Goal: Transaction & Acquisition: Purchase product/service

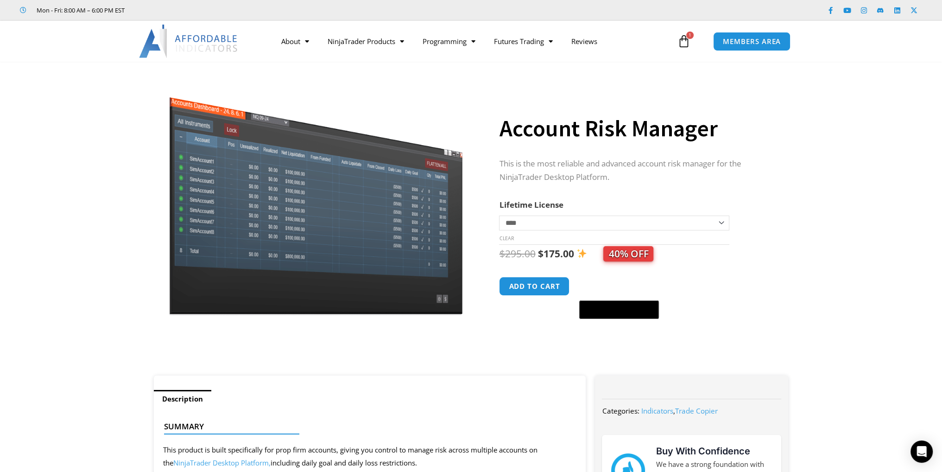
click at [684, 45] on icon at bounding box center [683, 41] width 13 height 13
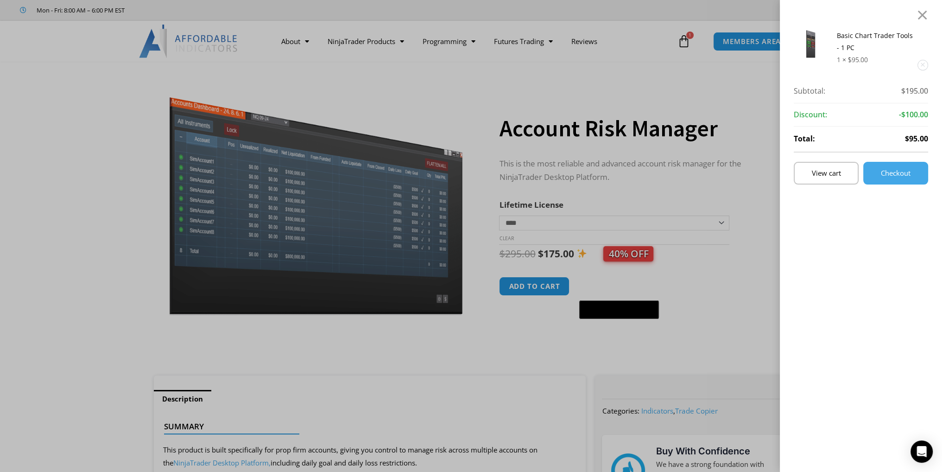
click at [377, 43] on div "Basic Chart Trader Tools - 1 PC 1 × $ 95.00 Subtotal: $ 195.00 Subtotal: $195.0…" at bounding box center [471, 236] width 942 height 472
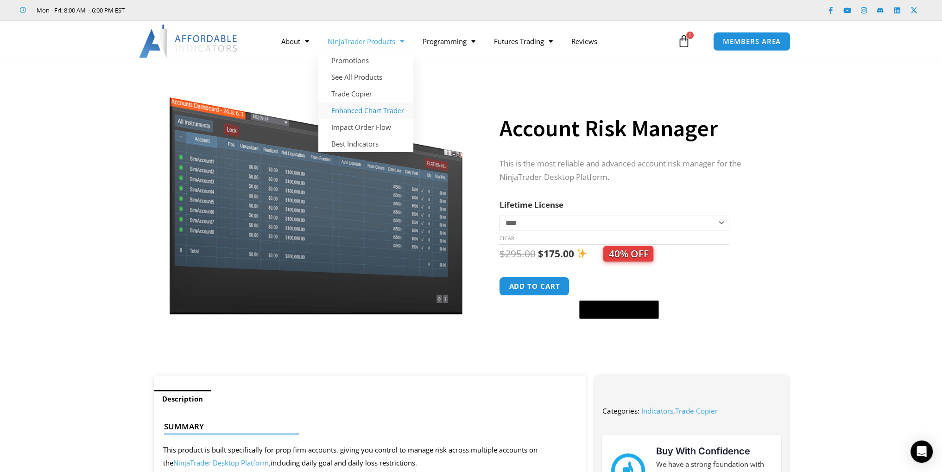
click at [357, 113] on link "Enhanced Chart Trader" at bounding box center [365, 110] width 95 height 17
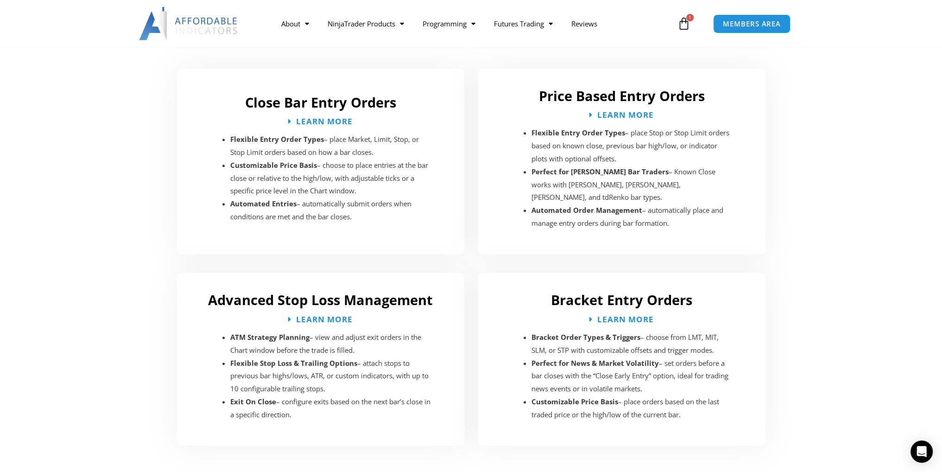
scroll to position [1390, 0]
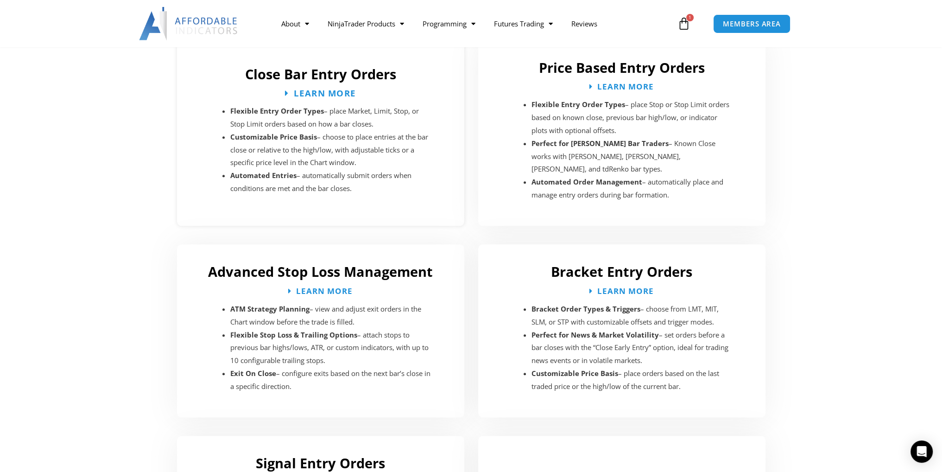
click at [317, 88] on span "Learn More" at bounding box center [325, 92] width 62 height 9
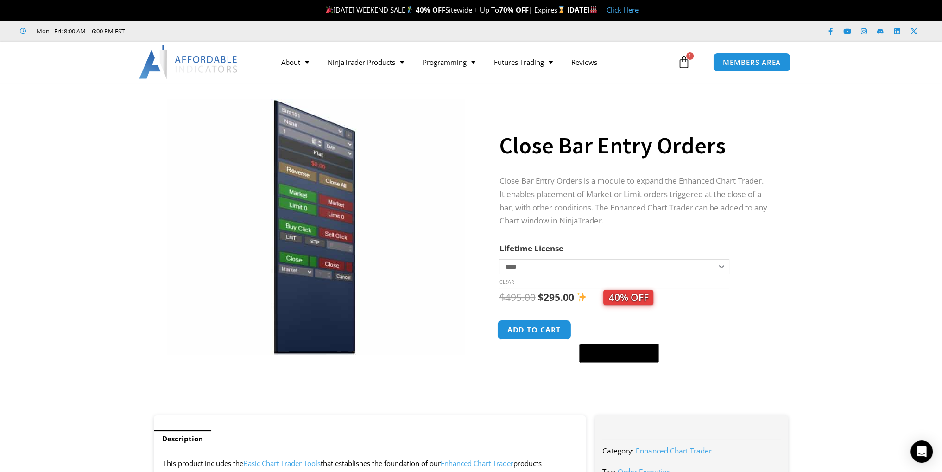
click at [553, 329] on button "Add to cart" at bounding box center [535, 330] width 74 height 20
click at [687, 60] on icon at bounding box center [683, 62] width 13 height 13
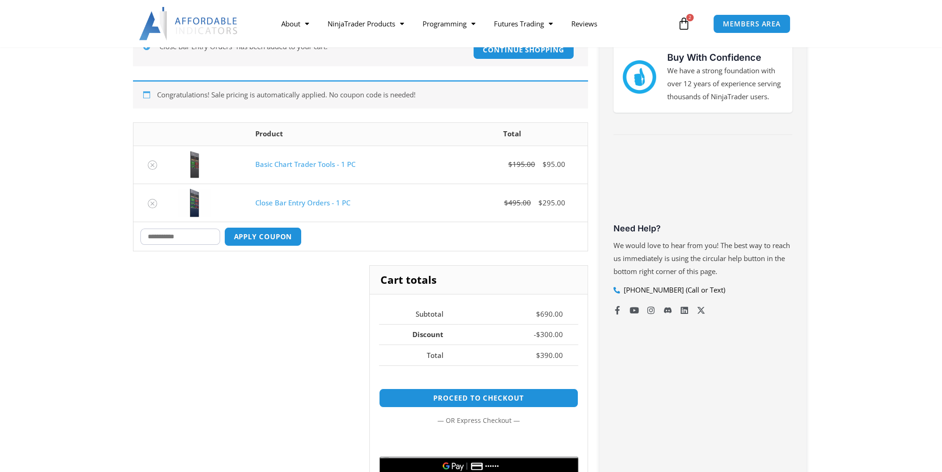
scroll to position [185, 0]
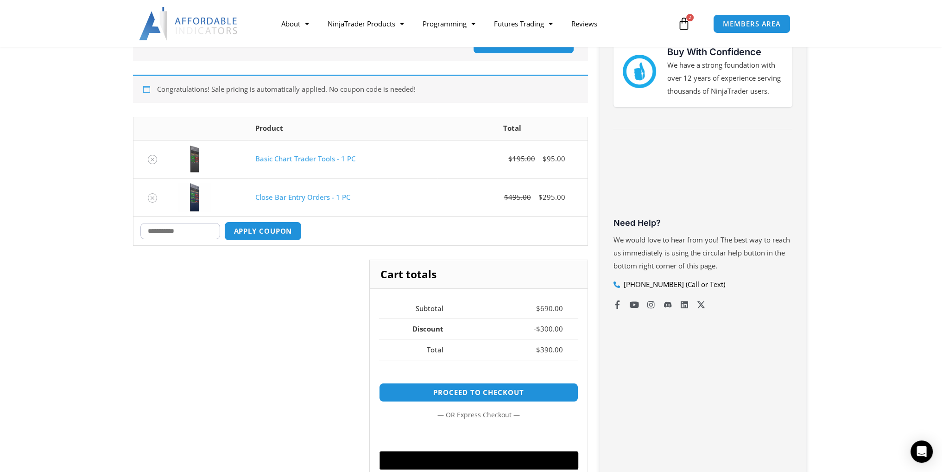
click at [201, 233] on input "Coupon:" at bounding box center [180, 231] width 80 height 16
type input "*"
type input "*******"
click at [274, 236] on button "Apply coupon" at bounding box center [263, 231] width 82 height 20
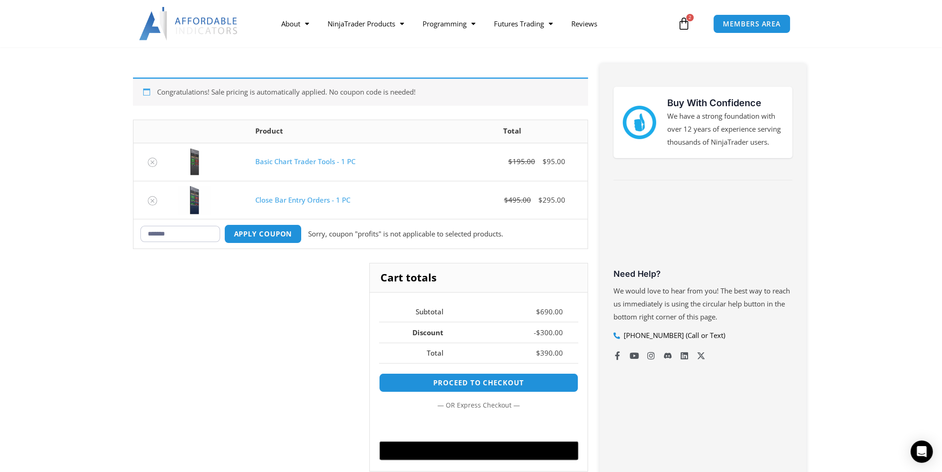
scroll to position [129, 0]
